Goal: Task Accomplishment & Management: Manage account settings

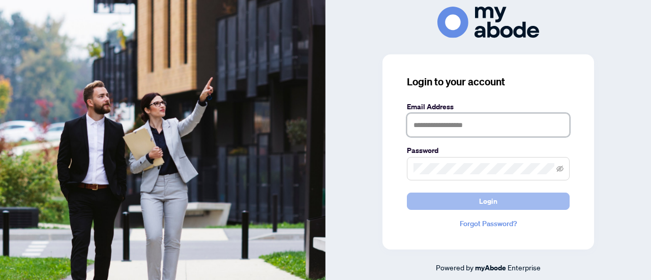
type input "**********"
click at [492, 202] on span "Login" at bounding box center [488, 201] width 18 height 16
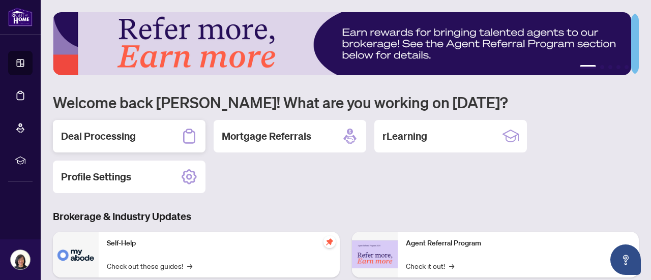
click at [93, 138] on h2 "Deal Processing" at bounding box center [98, 136] width 75 height 14
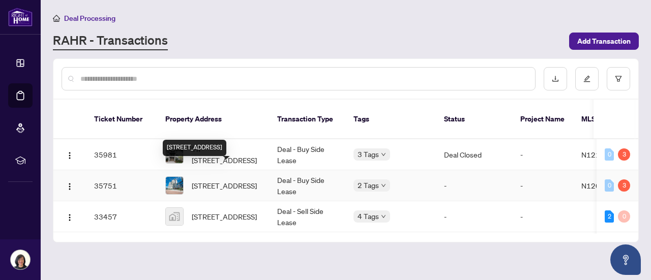
click at [238, 180] on span "1206-10 Rouge Valley Dr, Markham, Ontario L6G 0G9, Canada" at bounding box center [224, 185] width 65 height 11
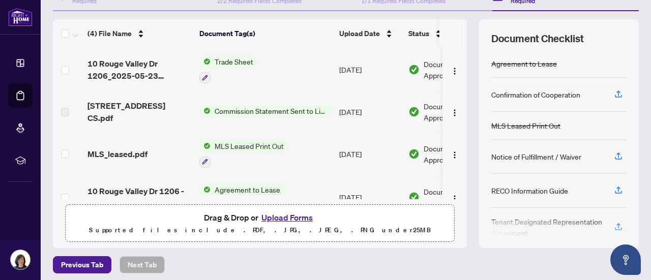
scroll to position [122, 0]
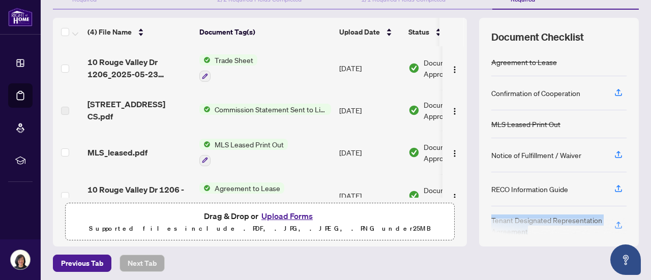
drag, startPoint x: 483, startPoint y: 215, endPoint x: 524, endPoint y: 227, distance: 42.3
click at [524, 227] on div "Document Checklist Agreement to Lease Confirmation of Cooperation MLS Leased Pr…" at bounding box center [559, 132] width 160 height 229
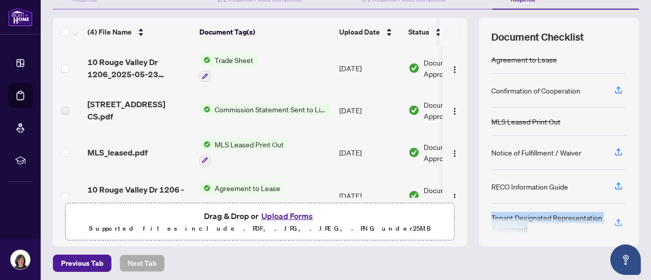
copy div "Tenant Designated Representation Agreement"
drag, startPoint x: 459, startPoint y: 125, endPoint x: 463, endPoint y: 97, distance: 27.8
click at [463, 97] on div "(4) File Name Document Tag(s) Upload Date Status 10 Rouge Valley Dr 1206_2025-0…" at bounding box center [346, 132] width 586 height 229
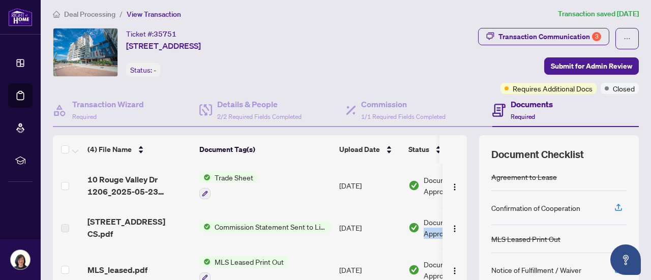
scroll to position [0, 0]
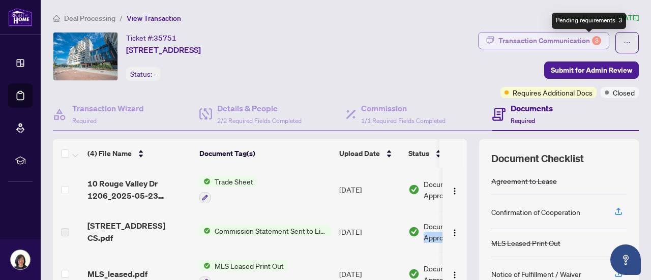
click at [592, 37] on div "3" at bounding box center [596, 40] width 9 height 9
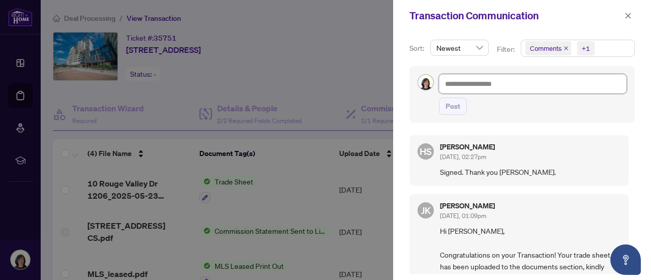
click at [513, 83] on textarea at bounding box center [533, 83] width 188 height 19
click at [240, 182] on div at bounding box center [325, 140] width 651 height 280
click at [627, 14] on icon "close" at bounding box center [629, 16] width 6 height 6
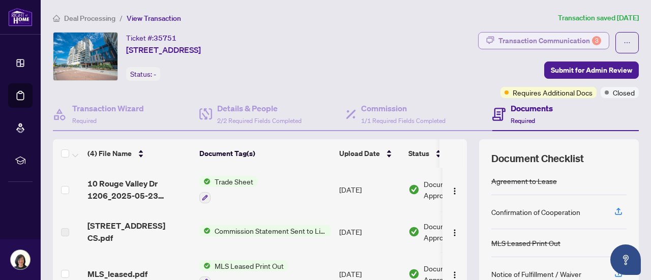
click at [560, 44] on div "Transaction Communication 3" at bounding box center [549, 41] width 103 height 16
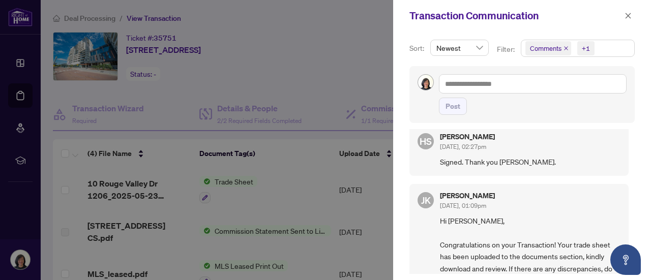
scroll to position [9, 0]
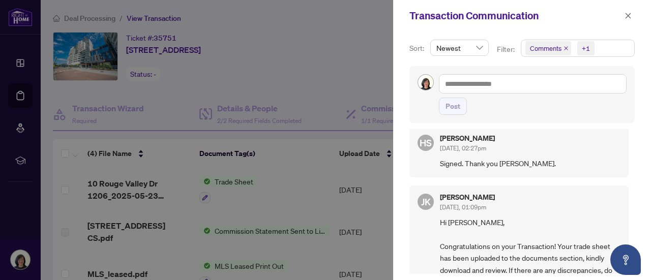
click at [270, 76] on div at bounding box center [325, 140] width 651 height 280
click at [632, 18] on button "button" at bounding box center [628, 16] width 13 height 12
